Goal: Task Accomplishment & Management: Manage account settings

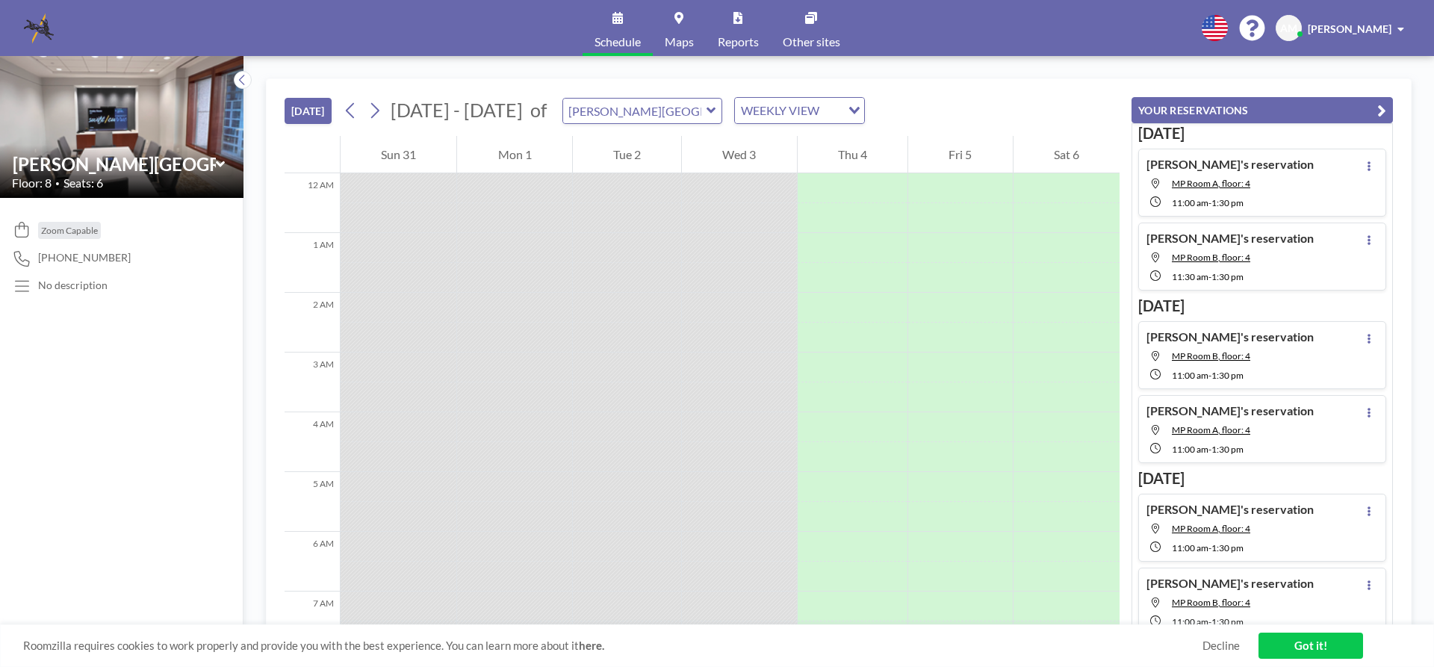
scroll to position [986, 0]
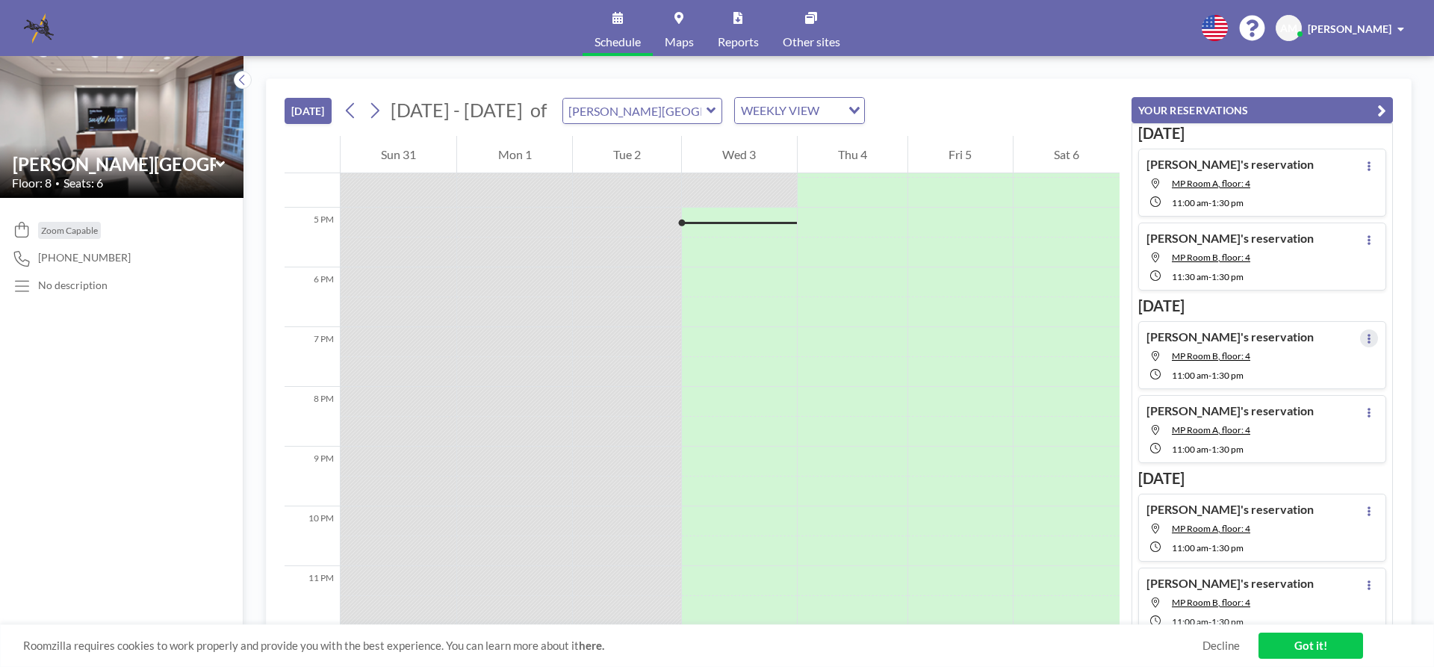
click at [1360, 335] on button at bounding box center [1369, 338] width 18 height 18
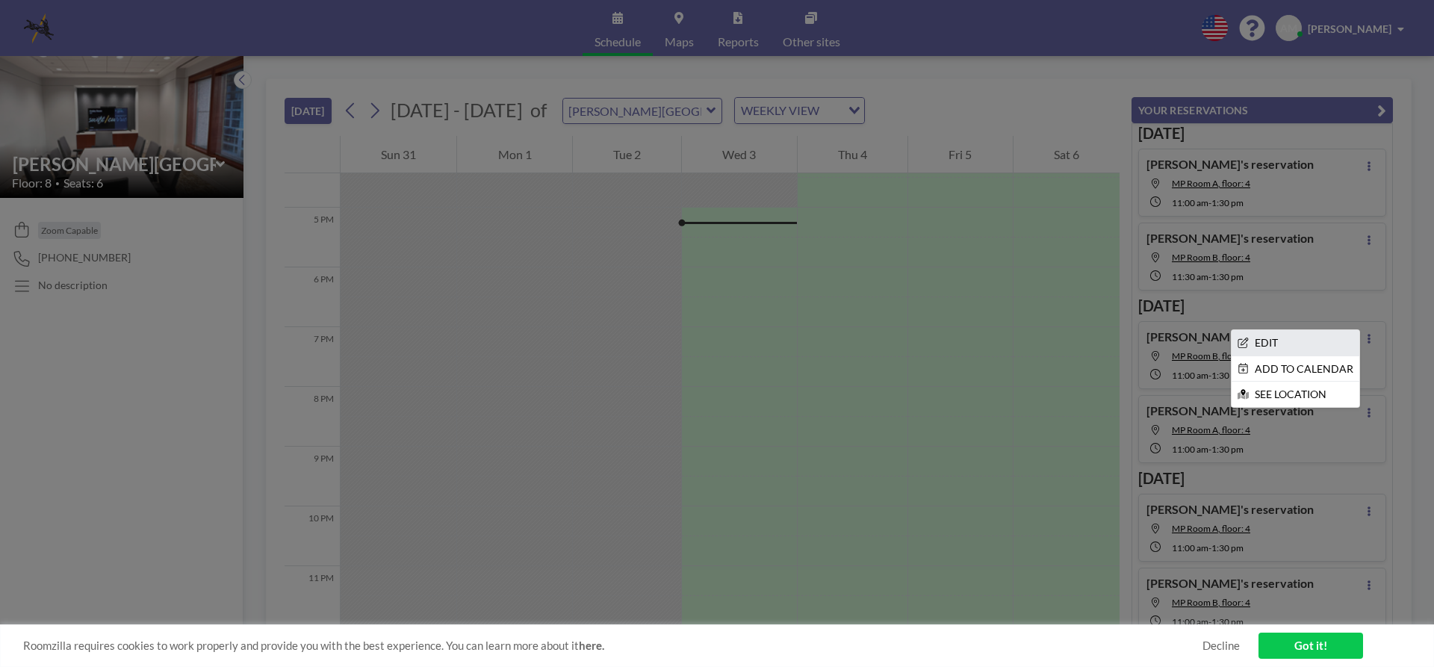
click at [1255, 347] on li "EDIT" at bounding box center [1296, 342] width 128 height 25
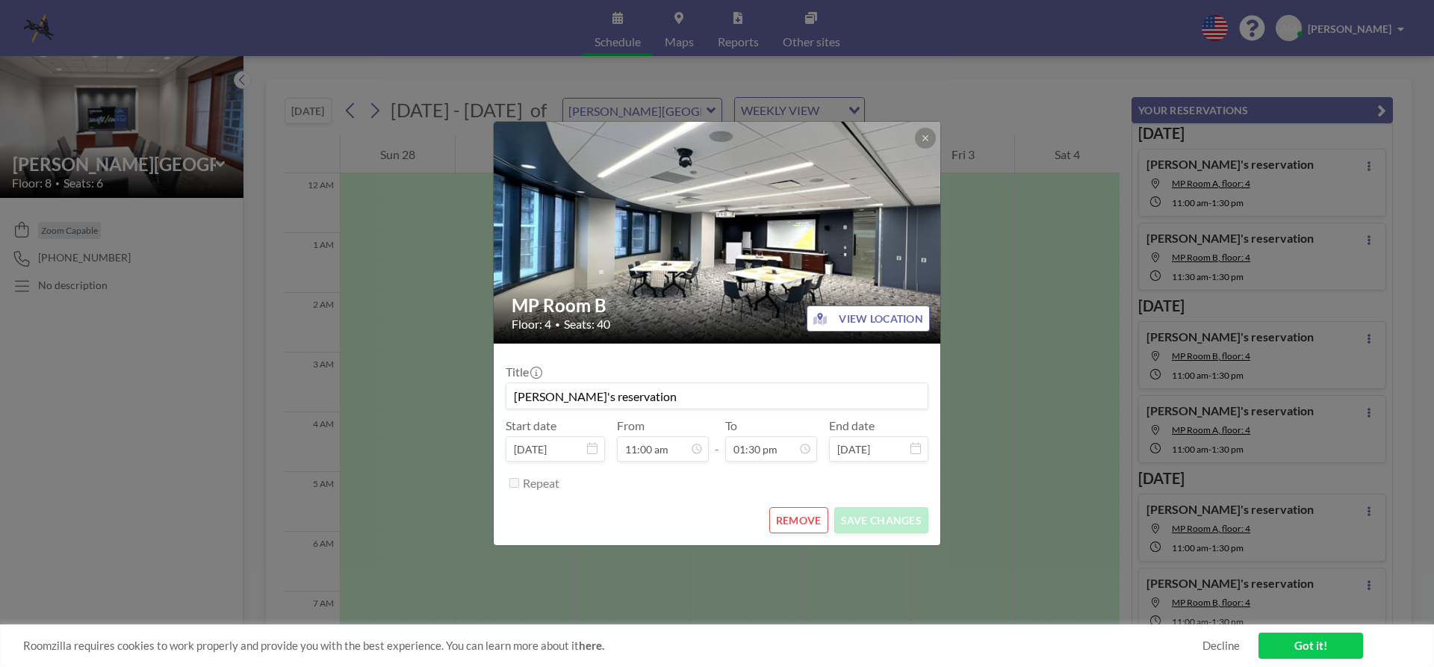
scroll to position [627, 0]
click at [805, 524] on button "REMOVE" at bounding box center [798, 520] width 59 height 26
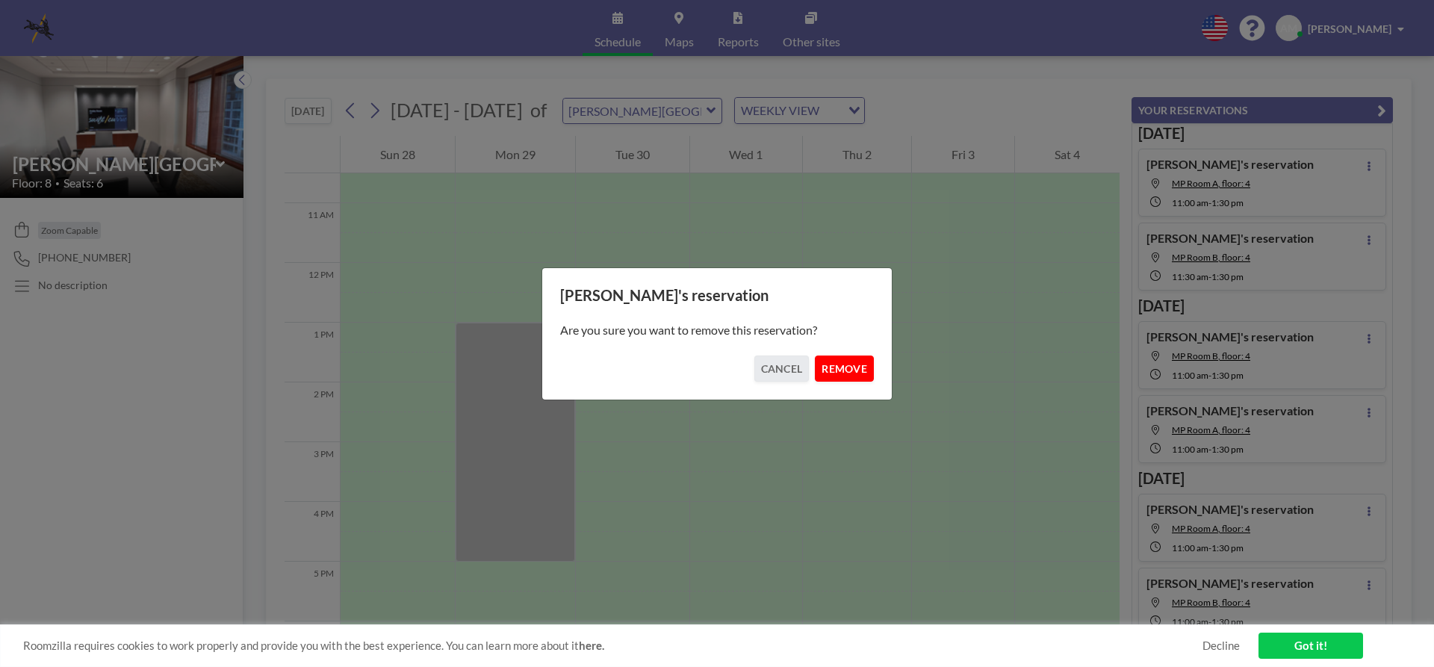
click at [843, 359] on button "REMOVE" at bounding box center [844, 369] width 59 height 26
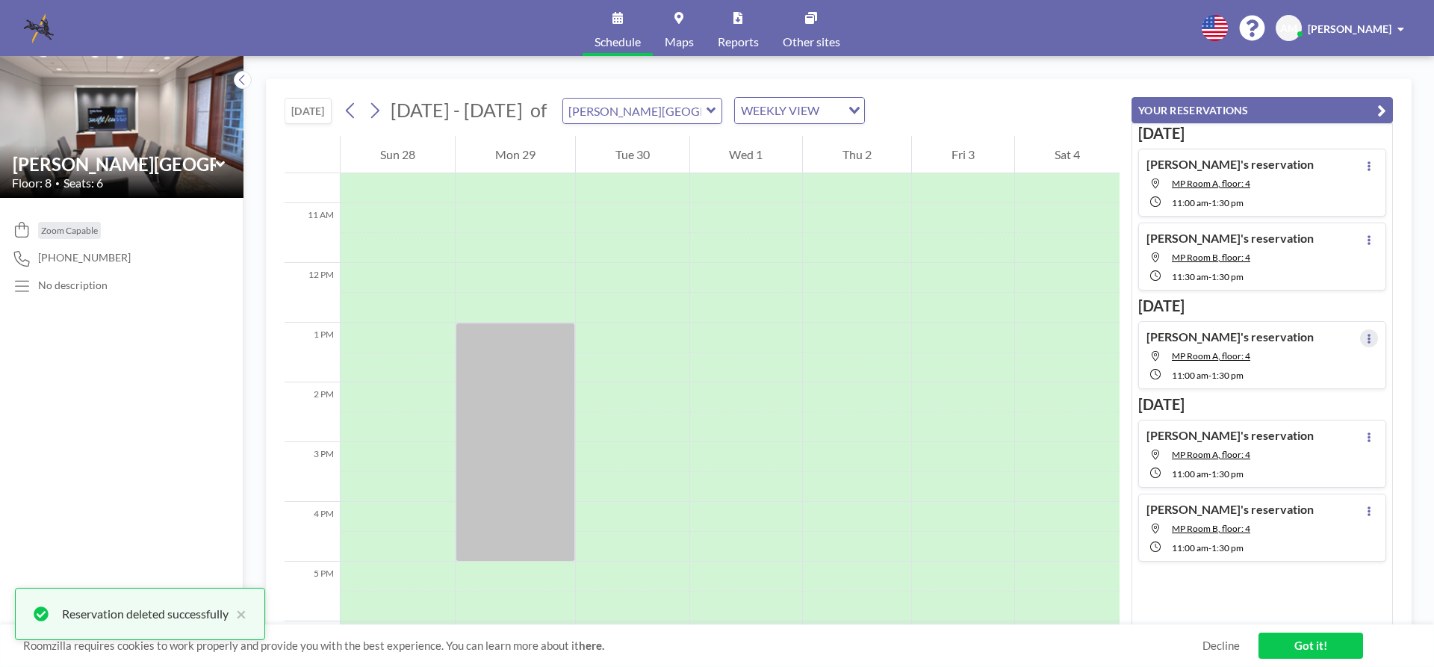
click at [1366, 334] on icon at bounding box center [1369, 339] width 6 height 10
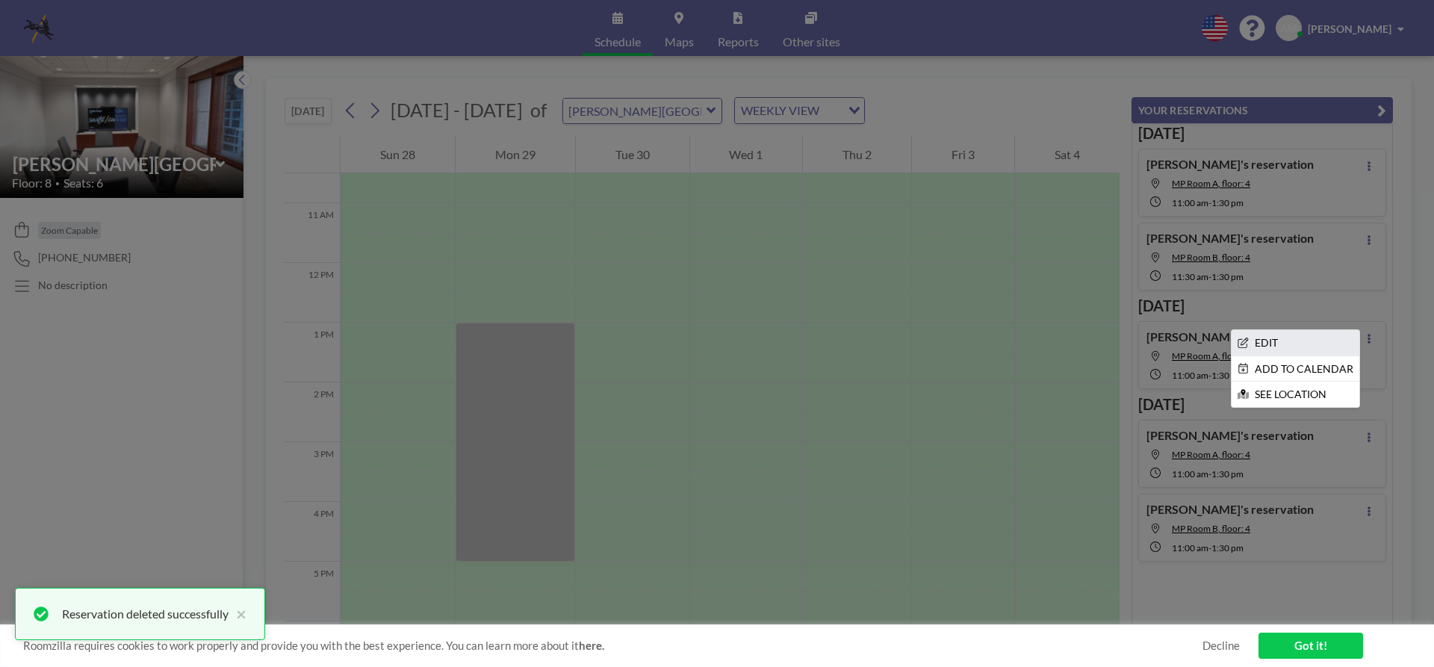
click at [1262, 346] on li "EDIT" at bounding box center [1296, 342] width 128 height 25
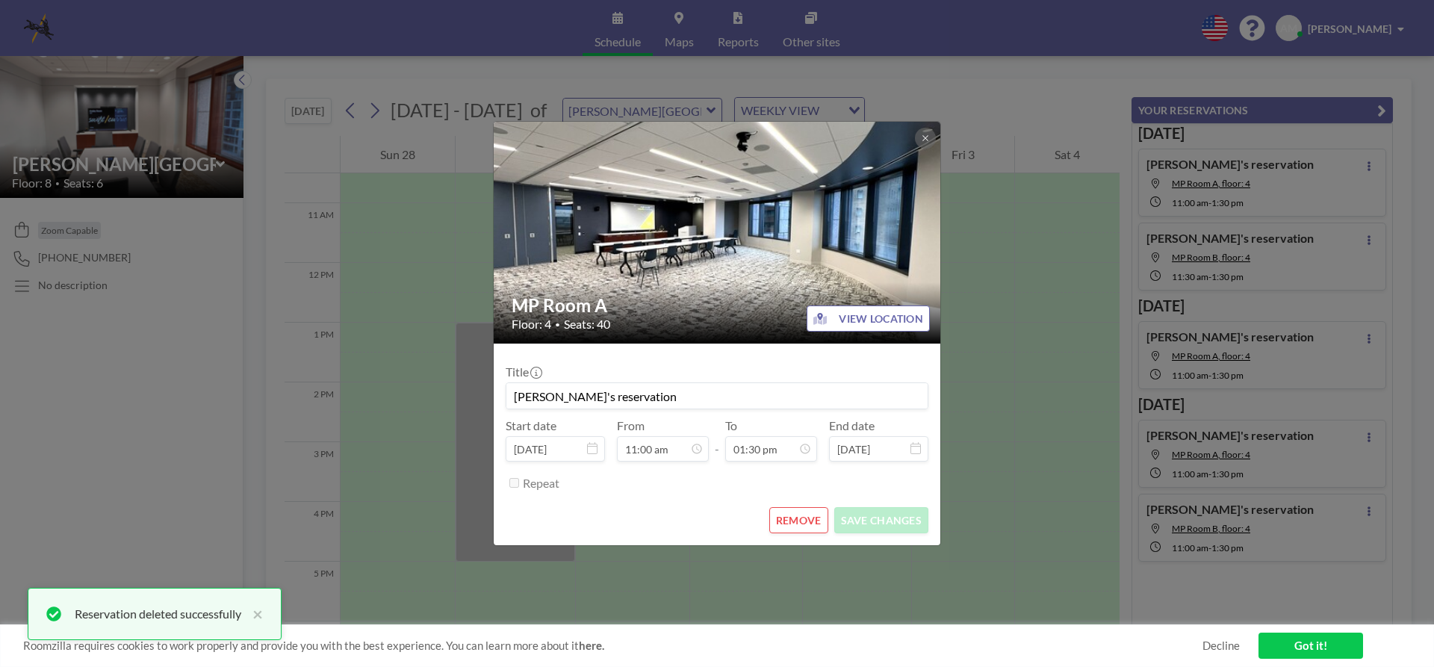
click at [812, 520] on button "REMOVE" at bounding box center [798, 520] width 59 height 26
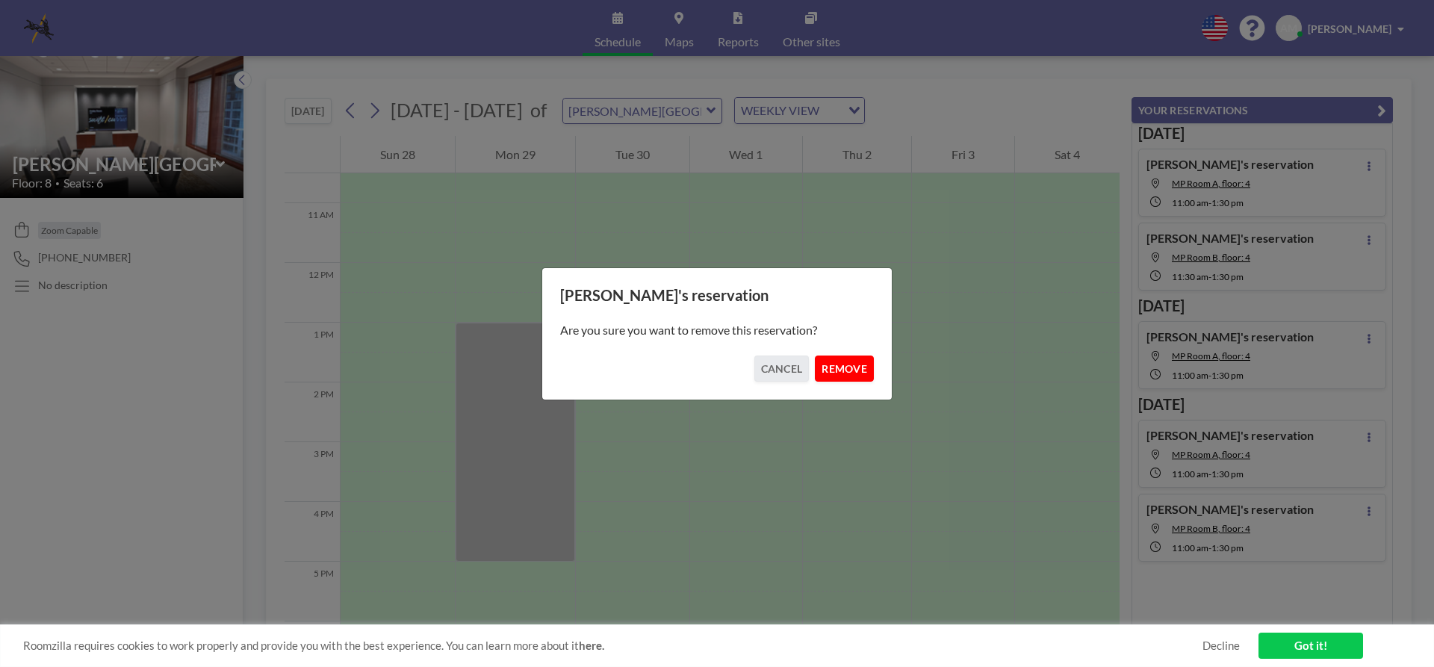
click at [845, 368] on button "REMOVE" at bounding box center [844, 369] width 59 height 26
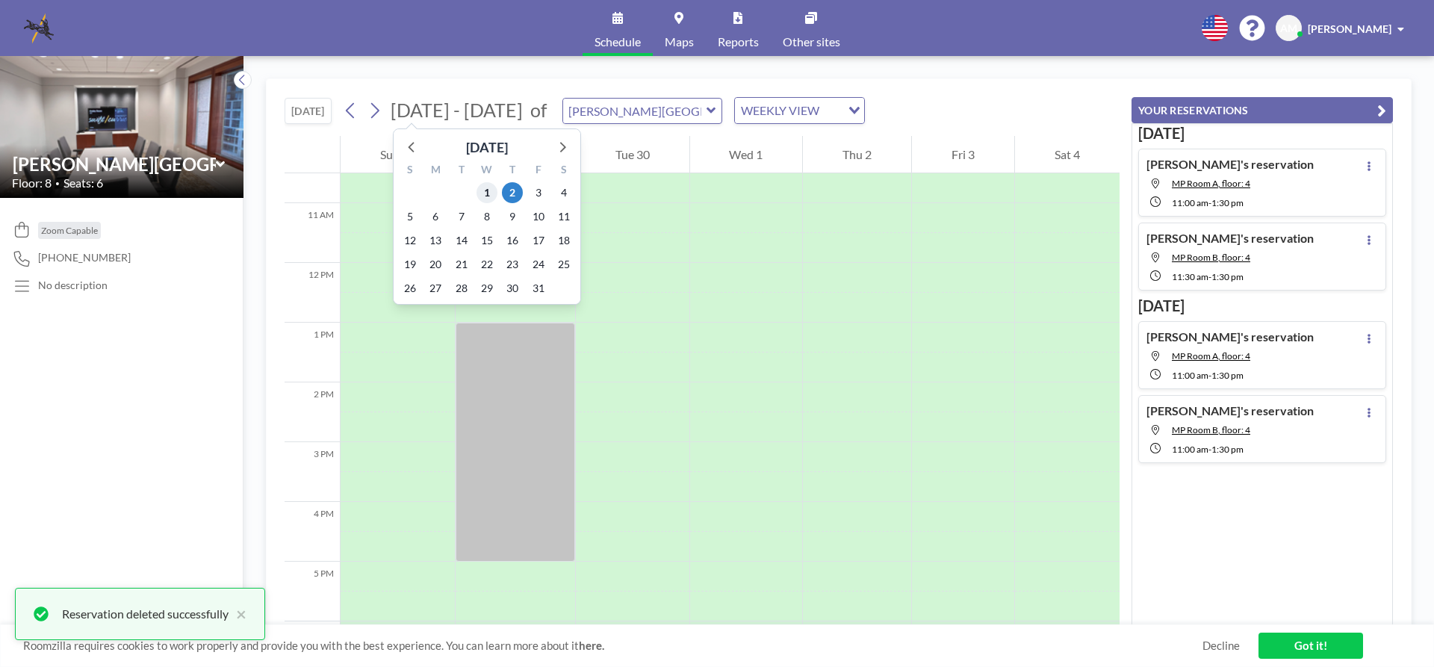
click at [488, 192] on span "1" at bounding box center [487, 192] width 21 height 21
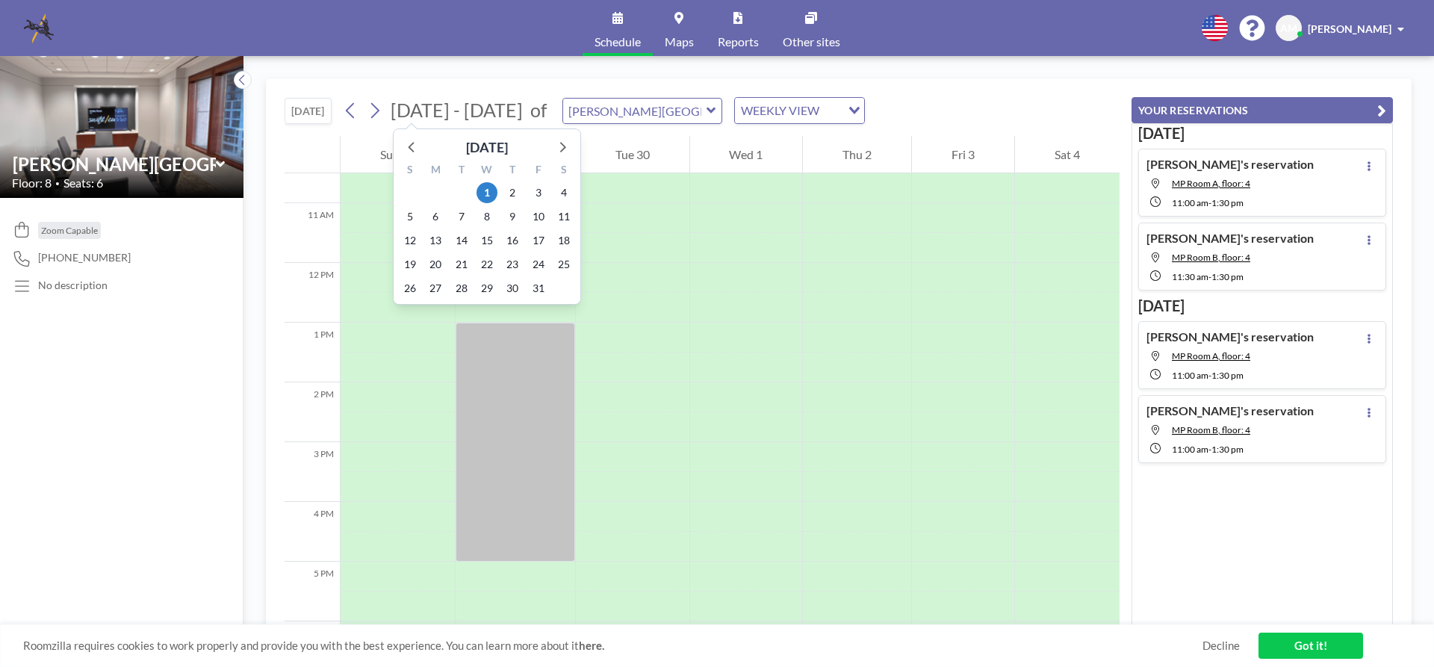
click at [472, 111] on span "[DATE] - [DATE]" at bounding box center [457, 110] width 132 height 22
click at [484, 193] on span "1" at bounding box center [487, 192] width 21 height 21
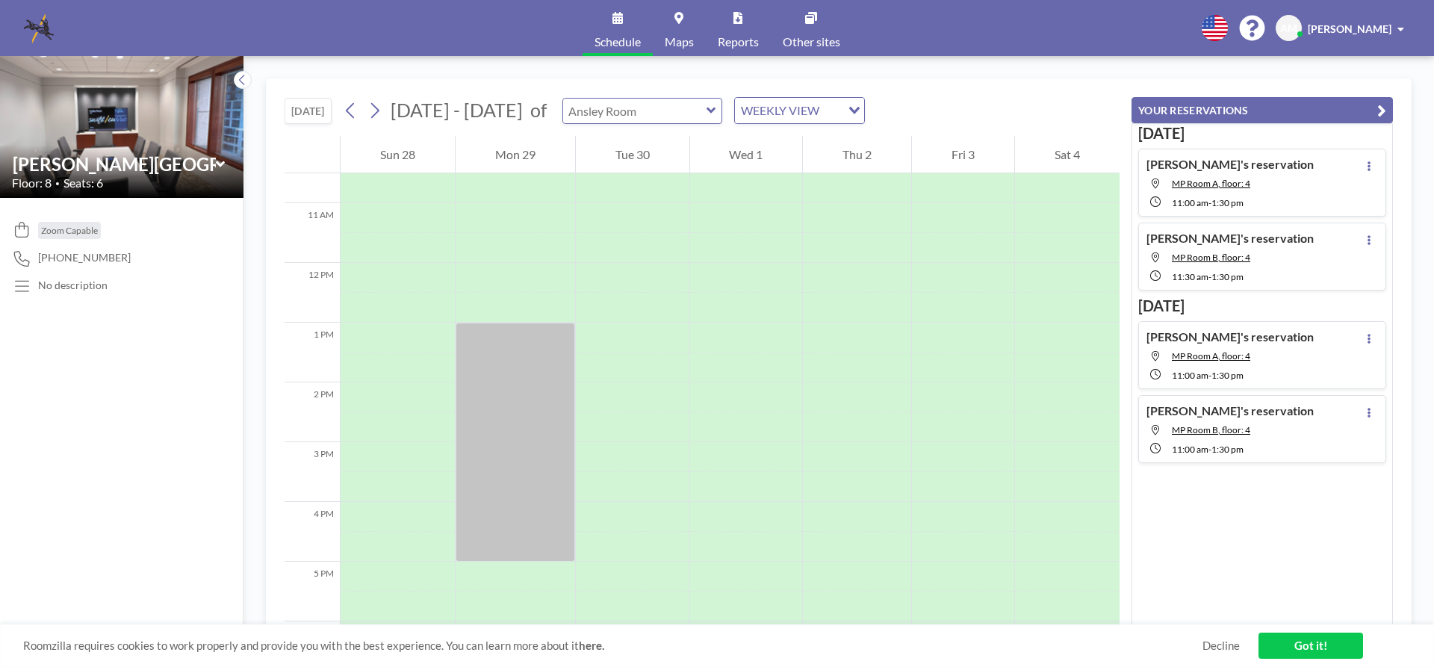
click at [687, 115] on input "text" at bounding box center [634, 111] width 143 height 25
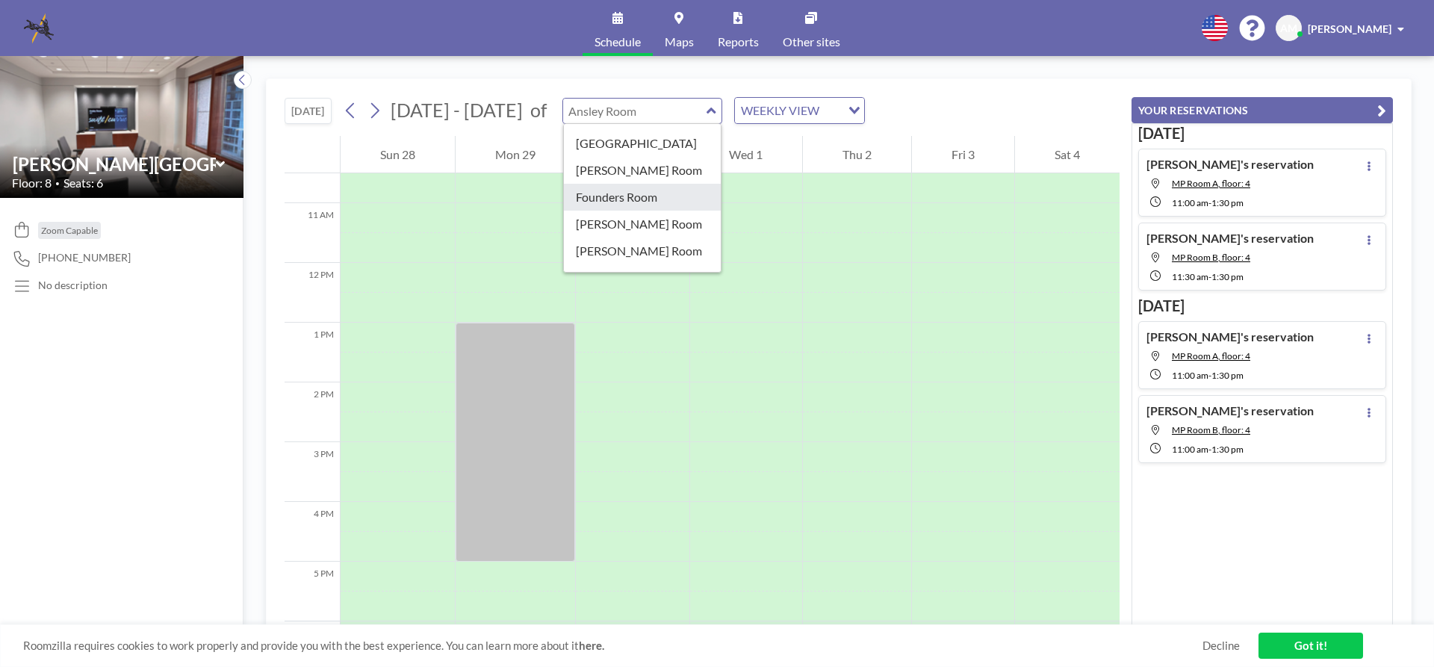
scroll to position [224, 0]
type input "MP Room A"
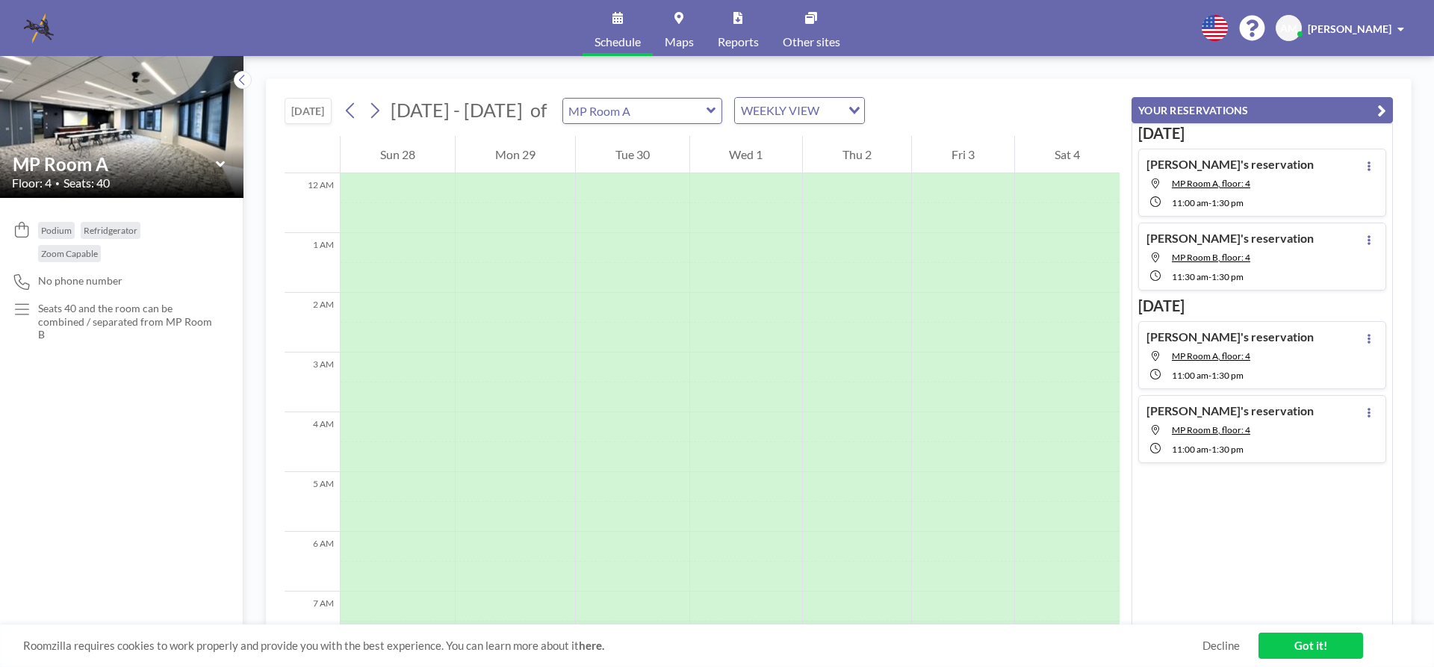
scroll to position [448, 0]
click at [746, 390] on div at bounding box center [746, 397] width 113 height 30
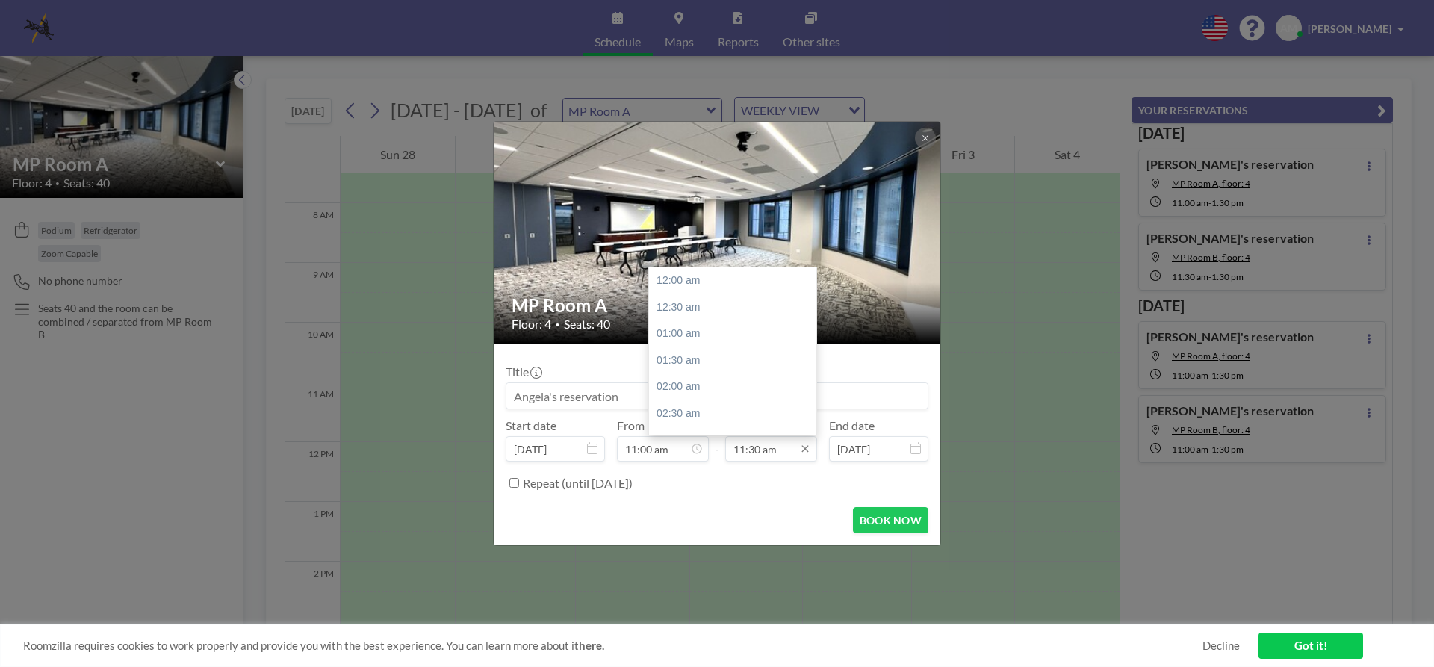
scroll to position [612, 0]
click at [739, 382] on div "01:30 pm" at bounding box center [736, 386] width 175 height 27
type input "01:30 pm"
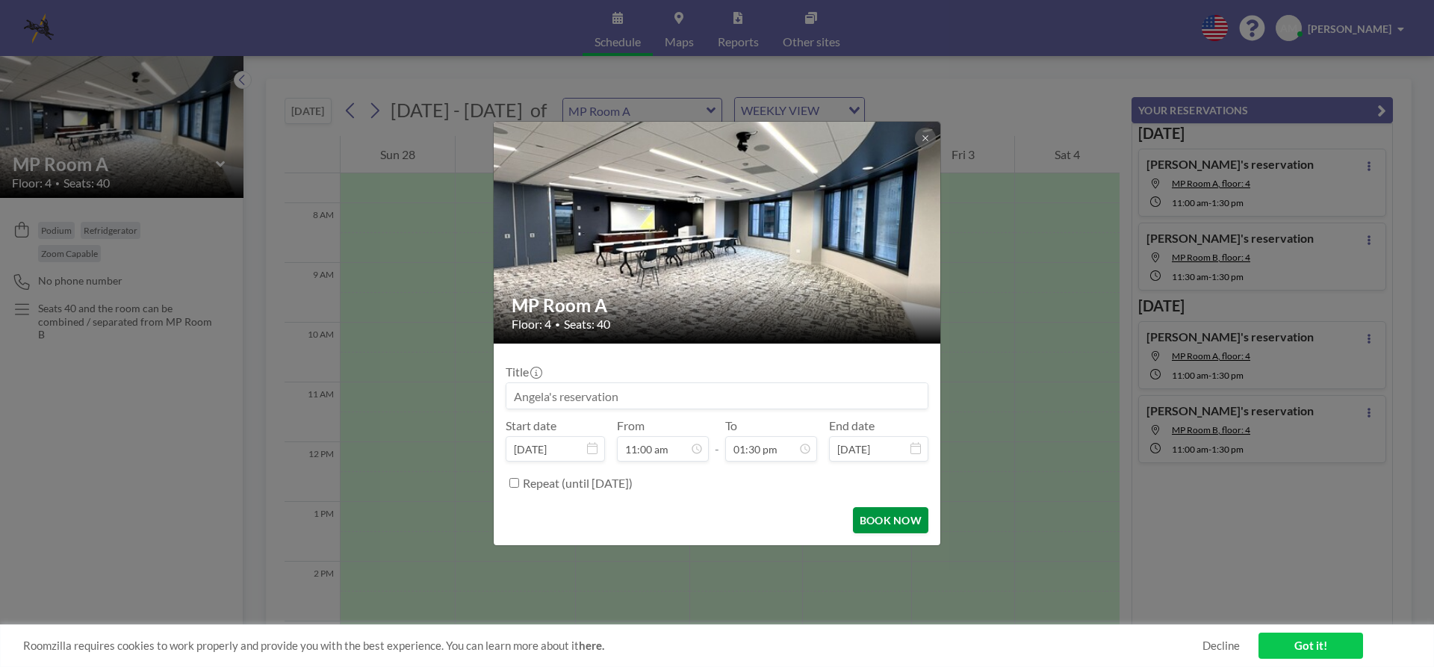
click at [883, 520] on button "BOOK NOW" at bounding box center [890, 520] width 75 height 26
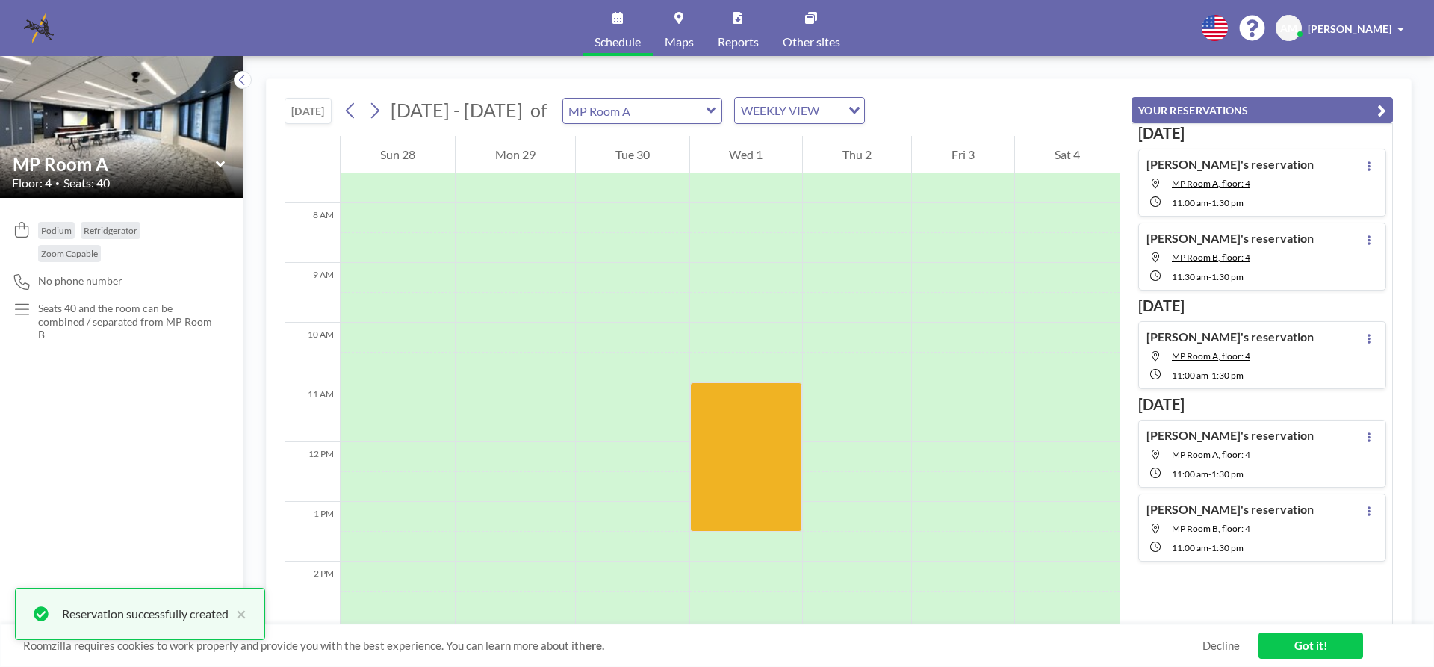
click at [707, 117] on icon at bounding box center [712, 110] width 10 height 15
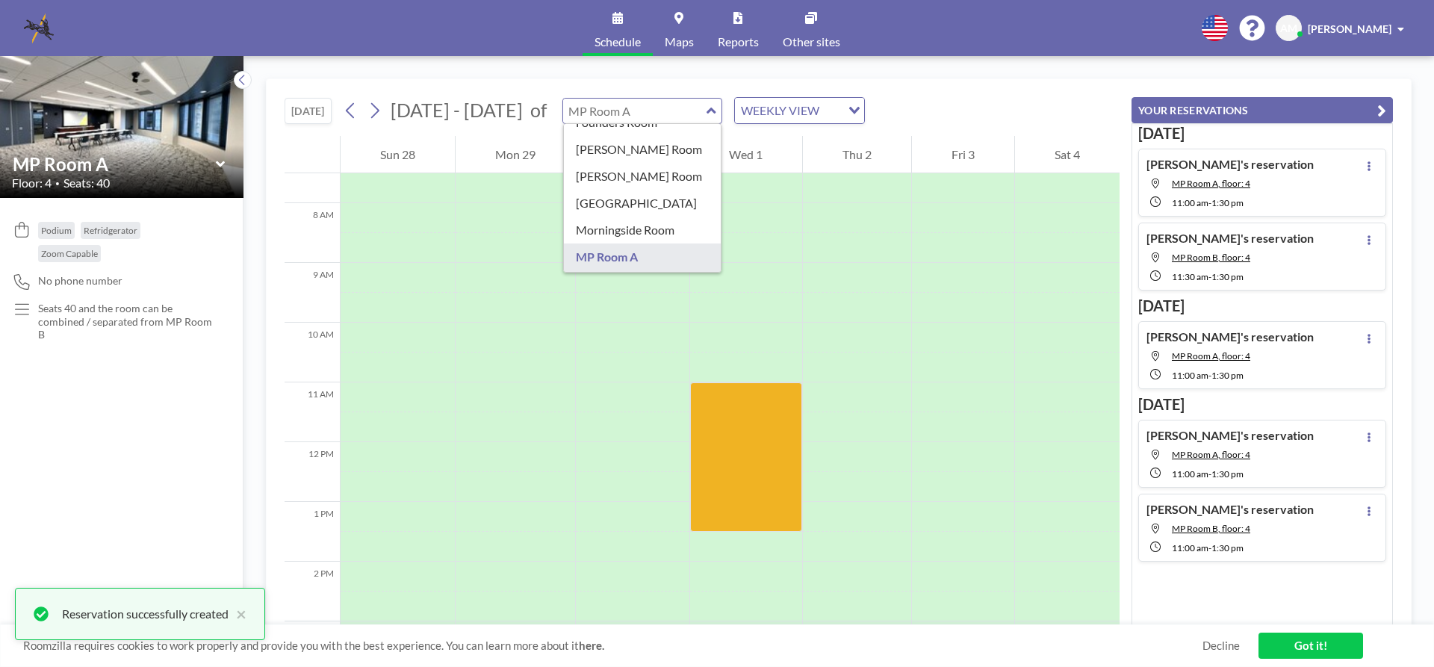
scroll to position [224, 0]
type input "MP Room B"
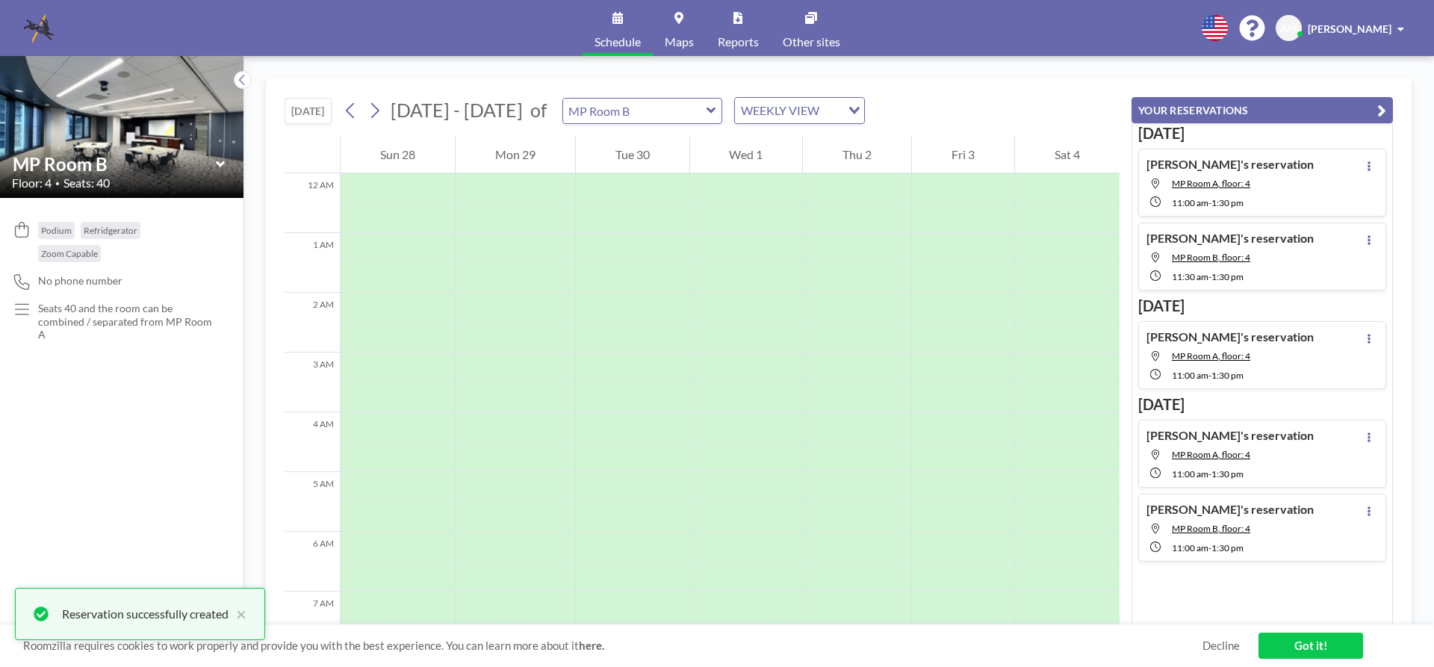
scroll to position [448, 0]
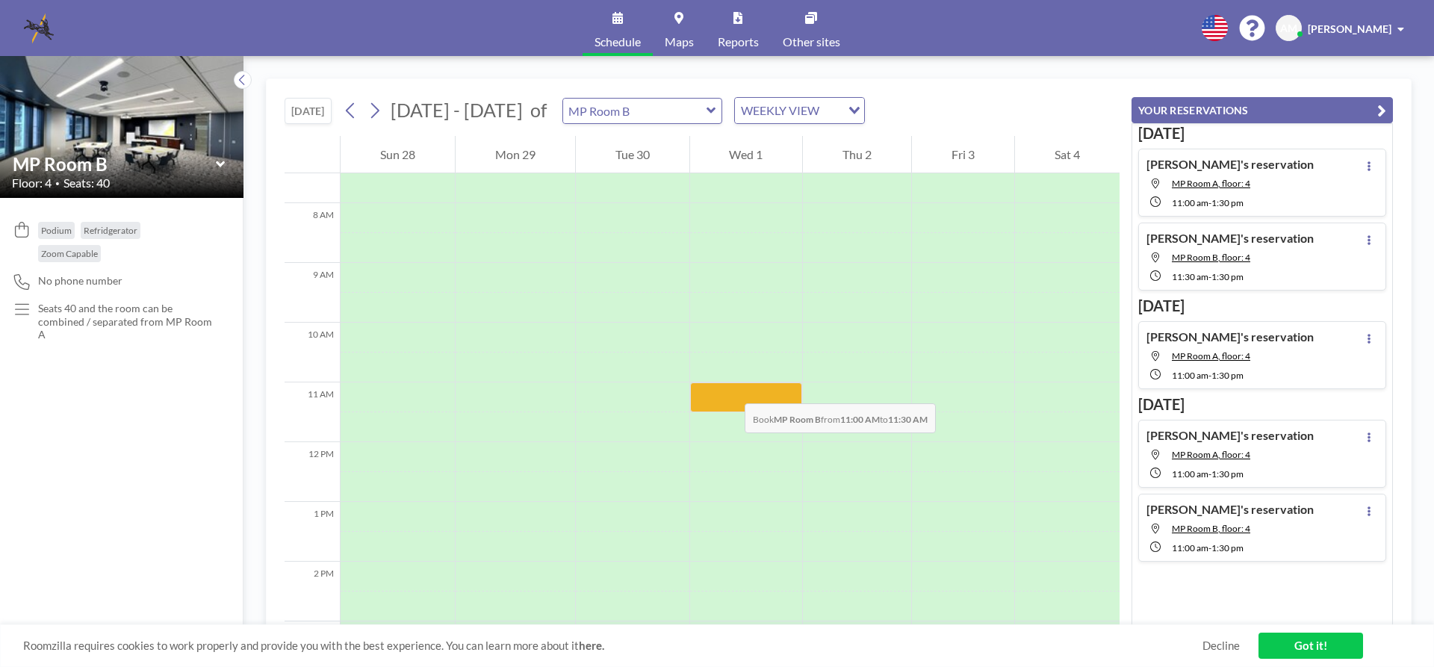
click at [730, 388] on div at bounding box center [746, 397] width 113 height 30
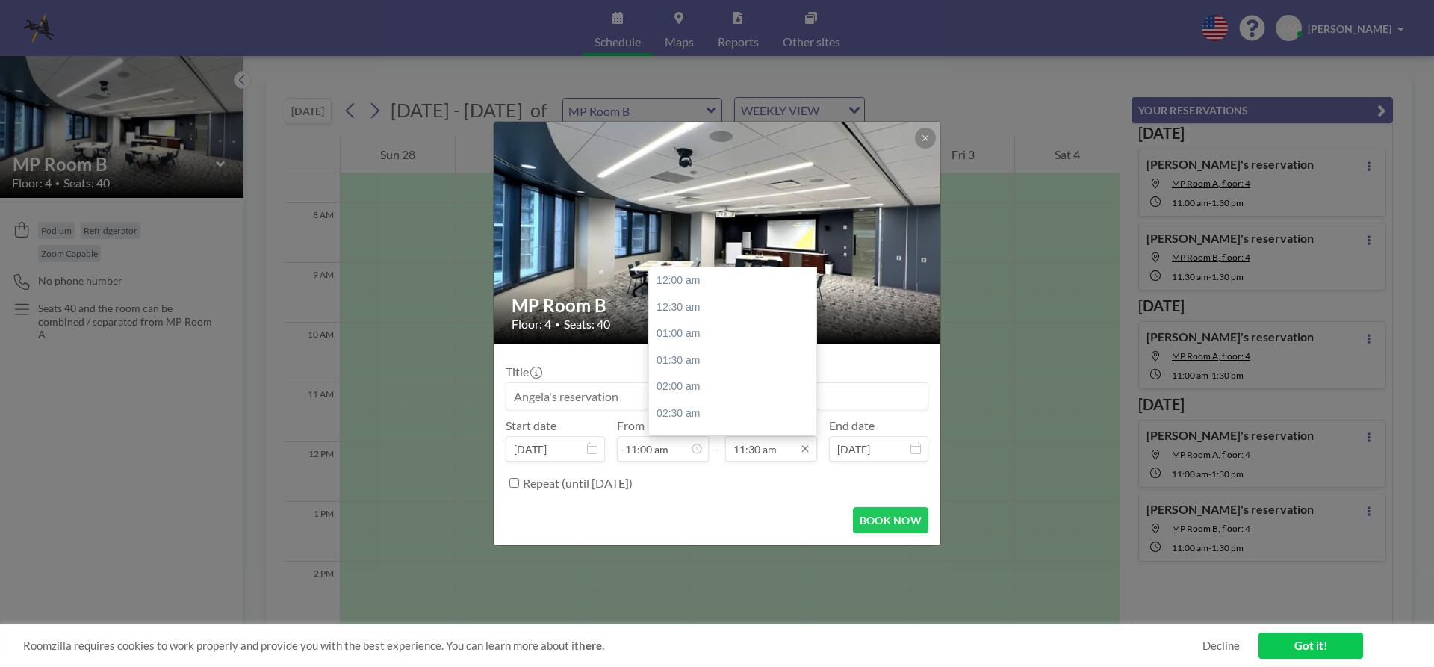
scroll to position [612, 0]
click at [716, 384] on div "01:30 pm" at bounding box center [736, 386] width 175 height 27
type input "01:30 pm"
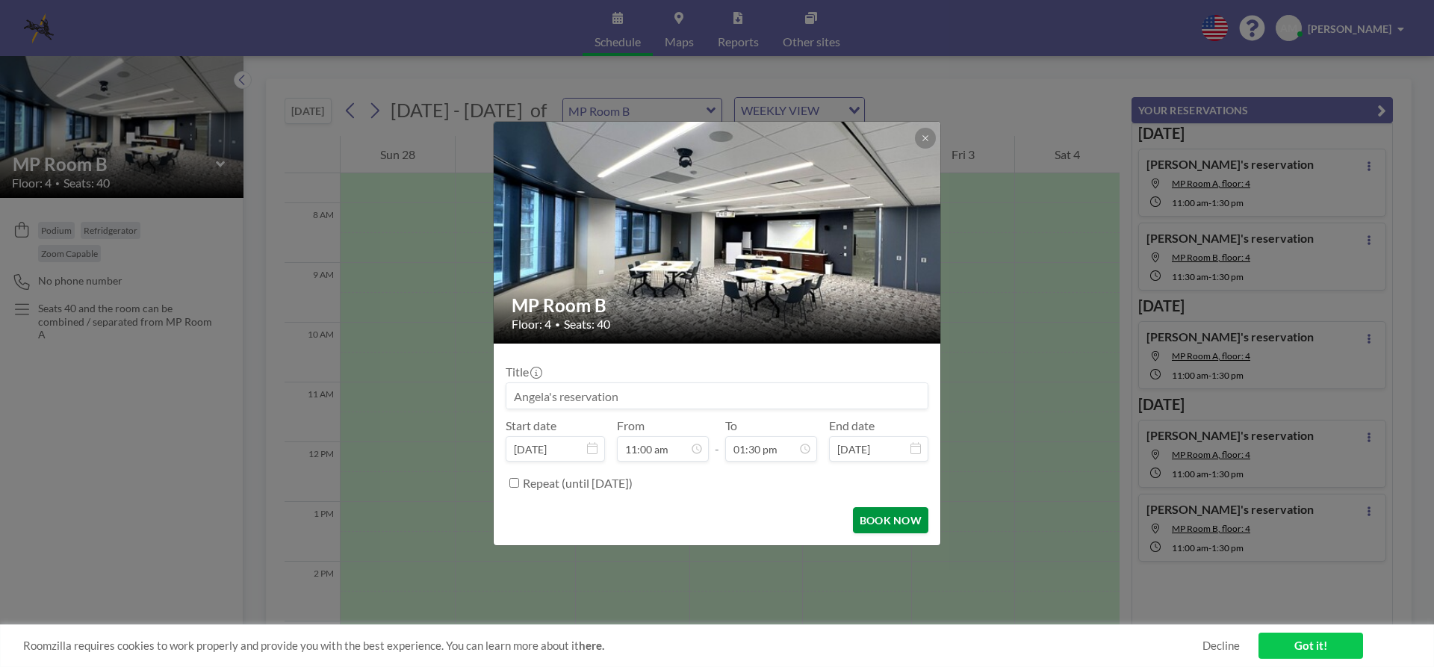
scroll to position [718, 0]
click at [879, 521] on button "BOOK NOW" at bounding box center [890, 520] width 75 height 26
